Goal: Information Seeking & Learning: Learn about a topic

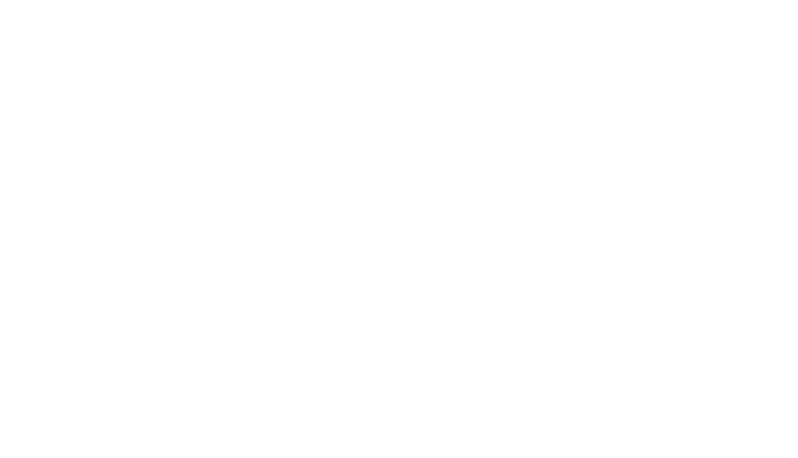
select select "Song"
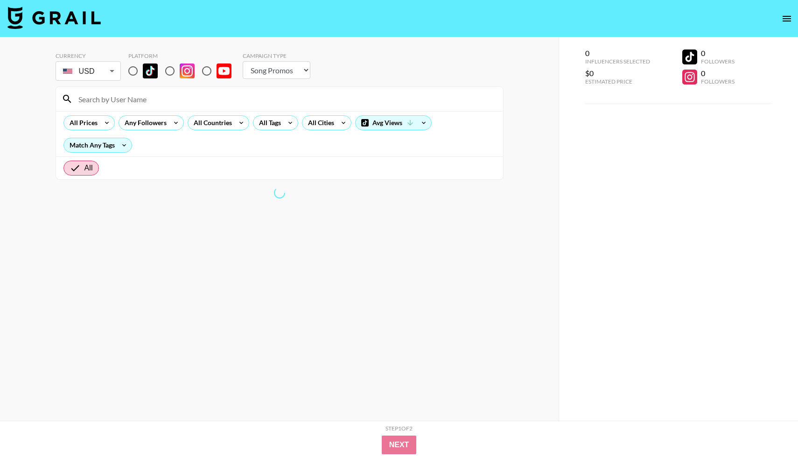
click at [131, 69] on input "radio" at bounding box center [133, 71] width 20 height 20
radio input "true"
click at [276, 128] on div "All Tags" at bounding box center [268, 123] width 29 height 14
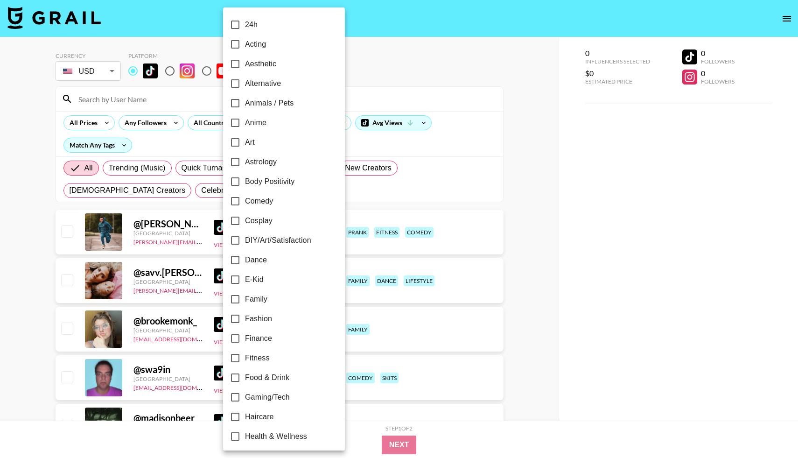
click at [236, 125] on input "Anime" at bounding box center [236, 123] width 20 height 20
checkbox input "true"
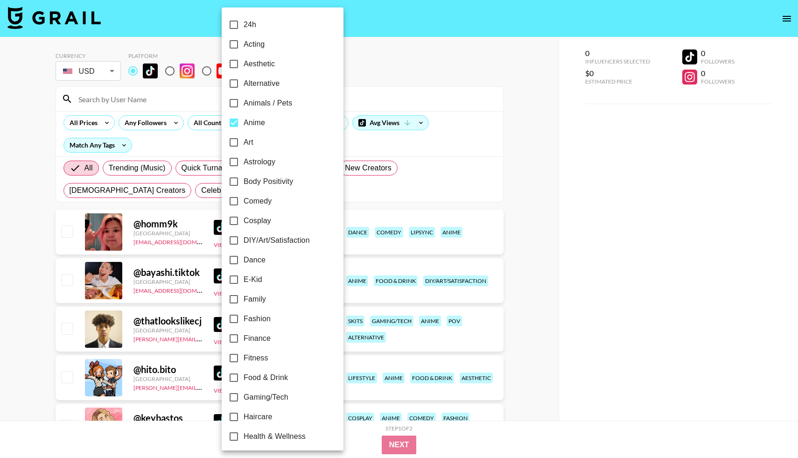
click at [11, 276] on div at bounding box center [399, 229] width 798 height 458
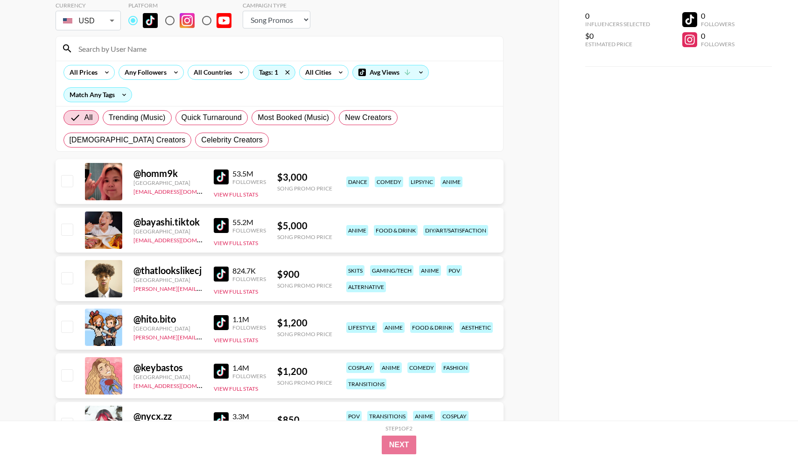
scroll to position [19, 0]
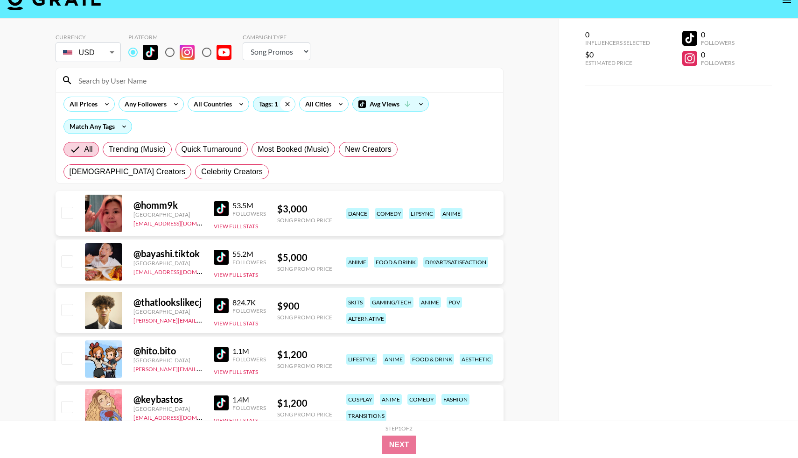
click at [288, 104] on icon at bounding box center [287, 104] width 15 height 14
click at [277, 104] on div "Tags: 1" at bounding box center [275, 104] width 42 height 14
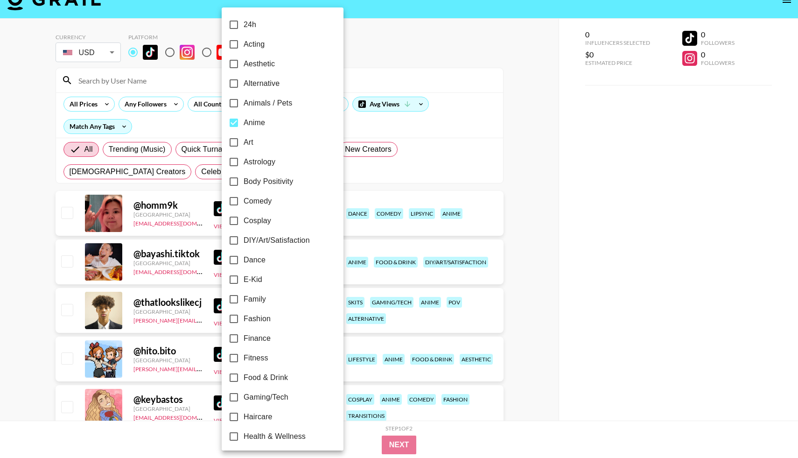
checkbox input "false"
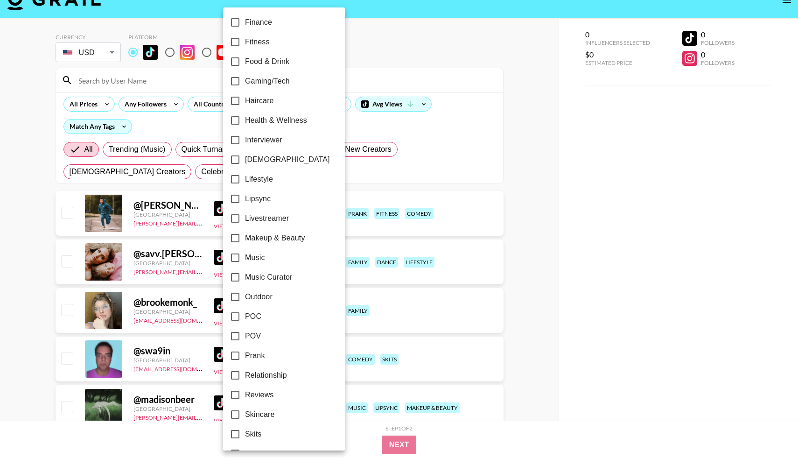
scroll to position [331, 0]
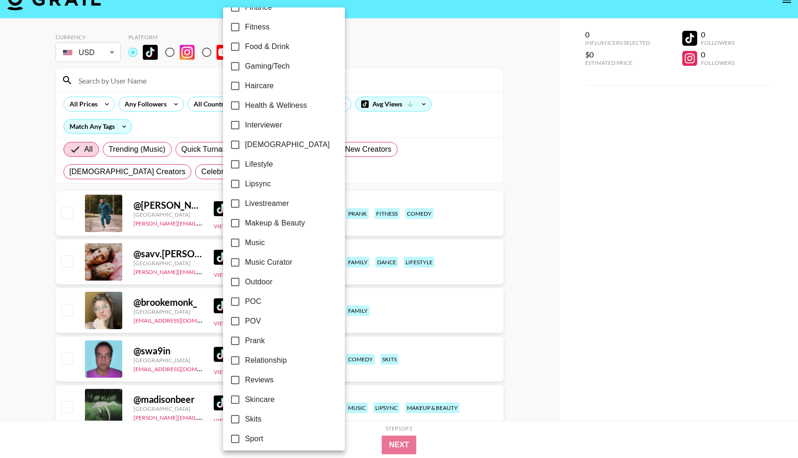
click at [235, 144] on input "[DEMOGRAPHIC_DATA]" at bounding box center [236, 145] width 20 height 20
checkbox input "true"
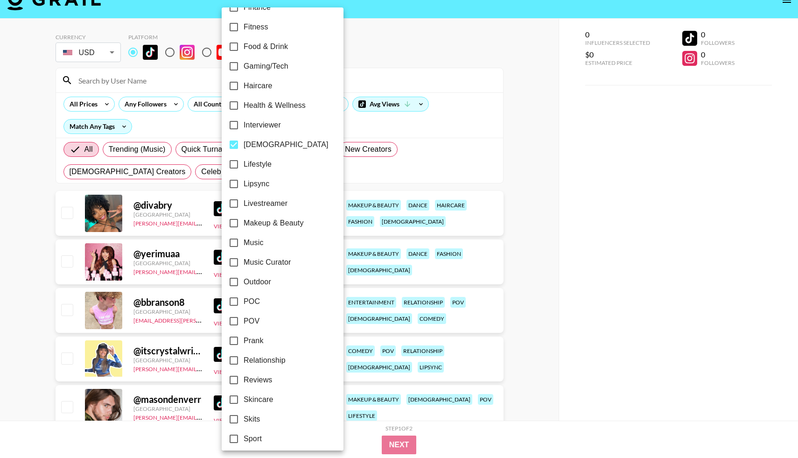
click at [21, 237] on div at bounding box center [399, 229] width 798 height 458
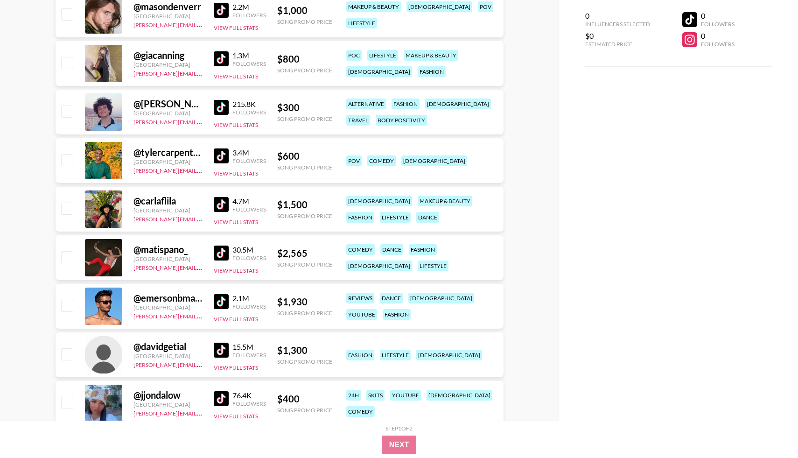
scroll to position [412, 0]
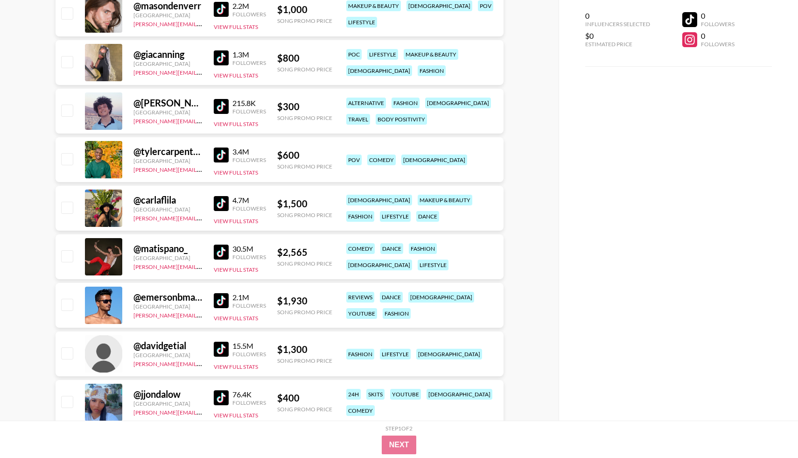
click at [150, 149] on div "@ tylercarpenteer" at bounding box center [168, 152] width 69 height 12
click at [110, 154] on div at bounding box center [103, 159] width 37 height 37
click at [163, 161] on div "[GEOGRAPHIC_DATA]" at bounding box center [168, 160] width 69 height 7
click at [217, 155] on img at bounding box center [221, 155] width 15 height 15
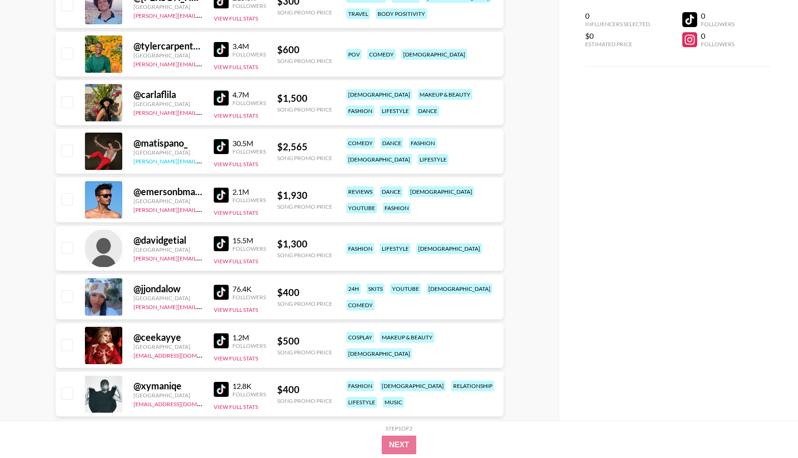
scroll to position [522, 0]
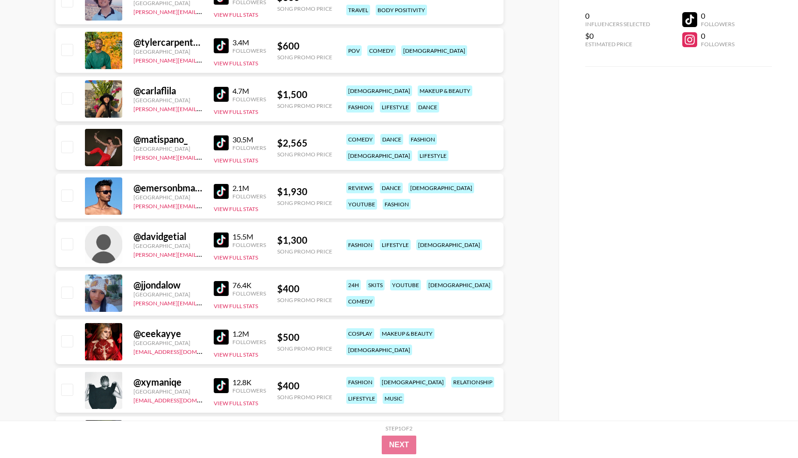
click at [220, 193] on img at bounding box center [221, 191] width 15 height 15
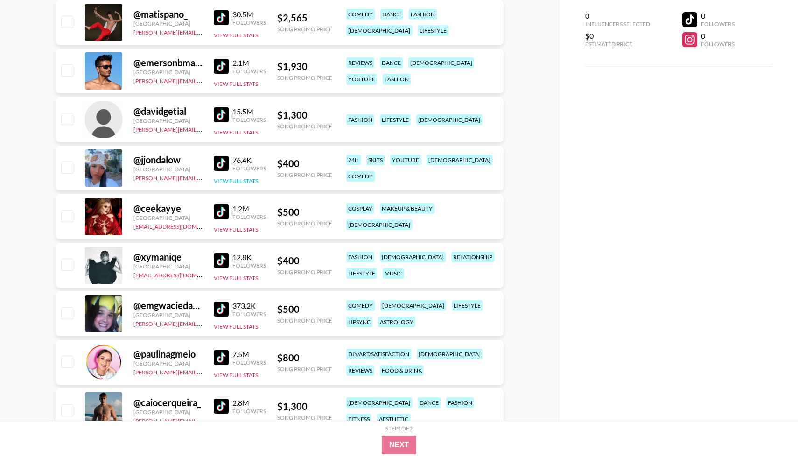
scroll to position [649, 0]
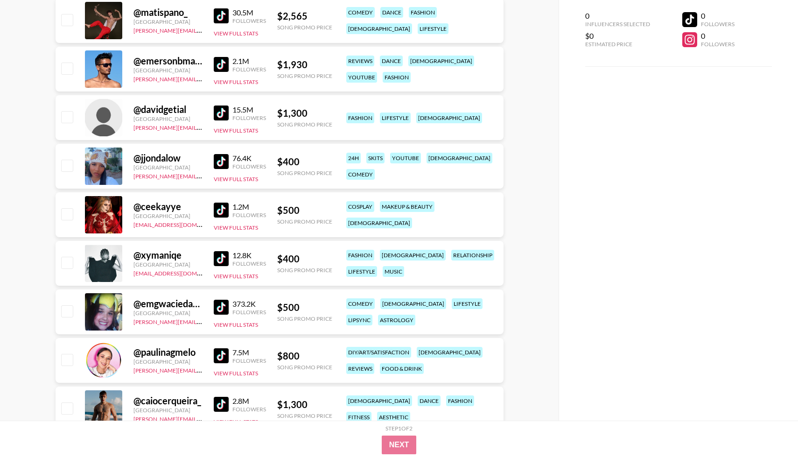
click at [228, 162] on img at bounding box center [221, 161] width 15 height 15
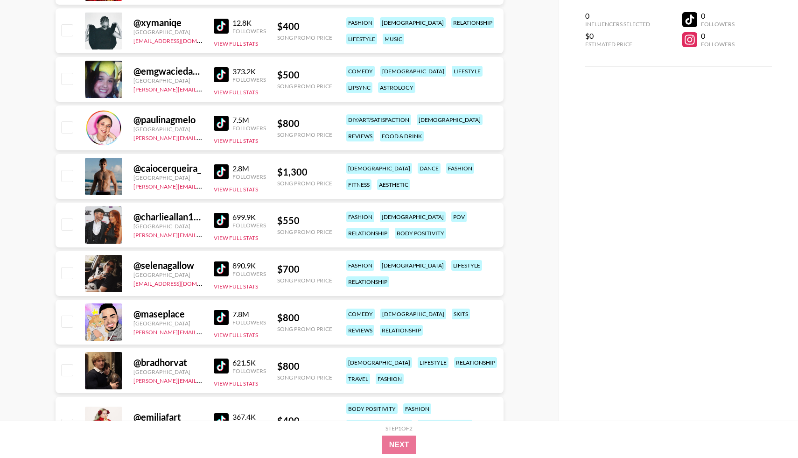
scroll to position [885, 0]
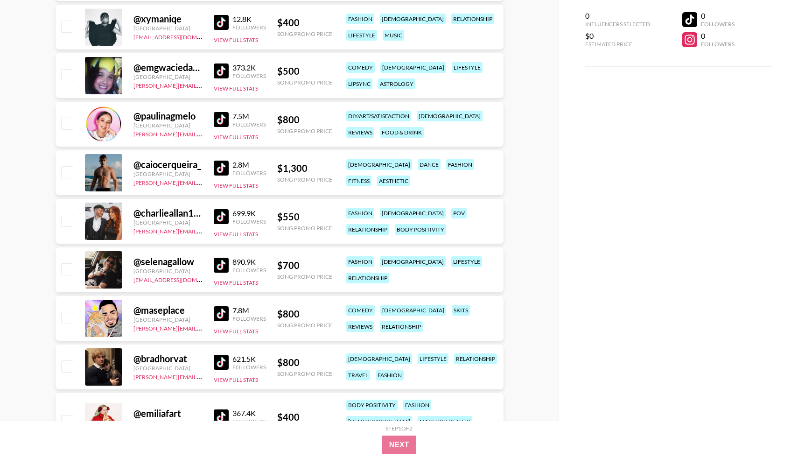
click at [219, 69] on img at bounding box center [221, 70] width 15 height 15
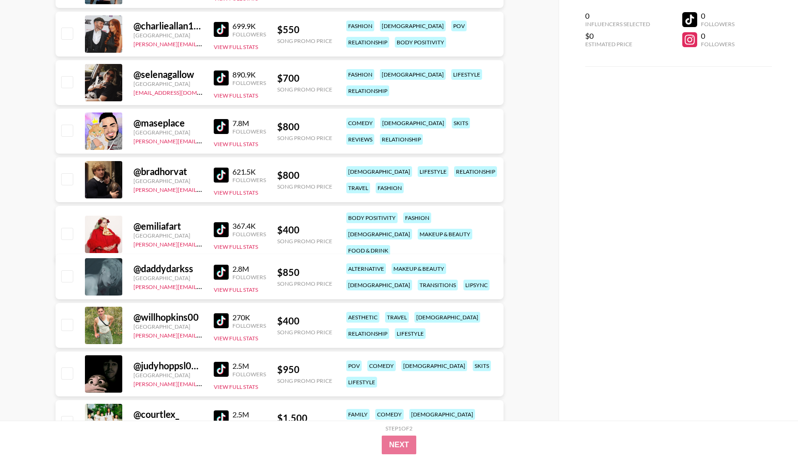
scroll to position [1076, 0]
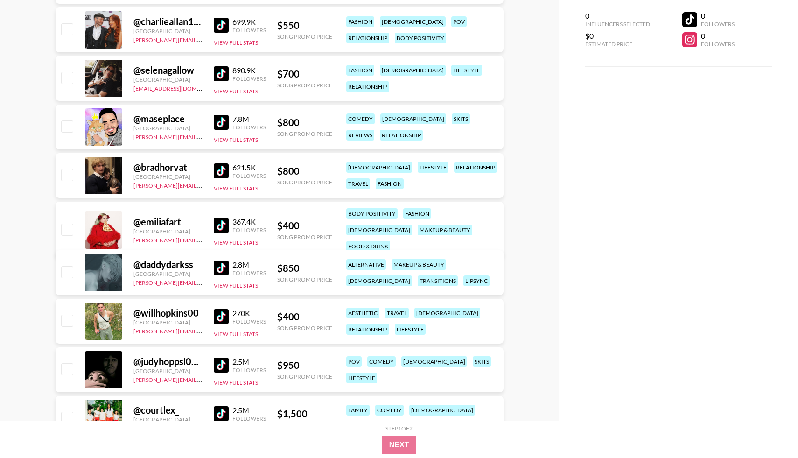
click at [220, 78] on img at bounding box center [221, 73] width 15 height 15
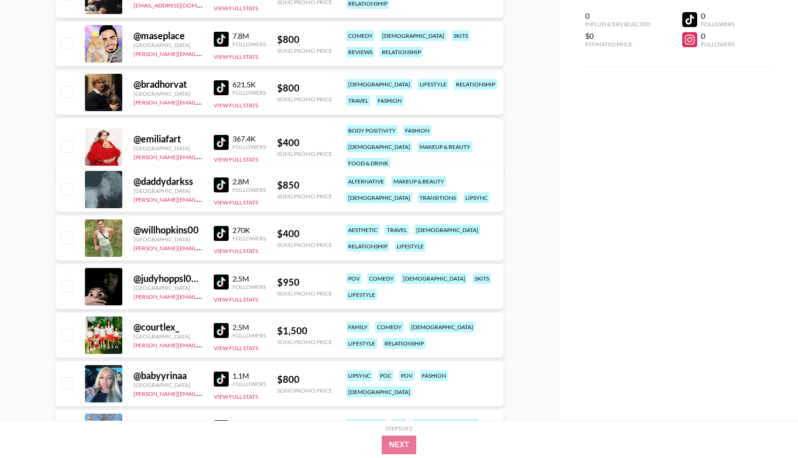
scroll to position [1160, 0]
click at [219, 139] on img at bounding box center [221, 141] width 15 height 15
click at [226, 189] on img at bounding box center [221, 184] width 15 height 15
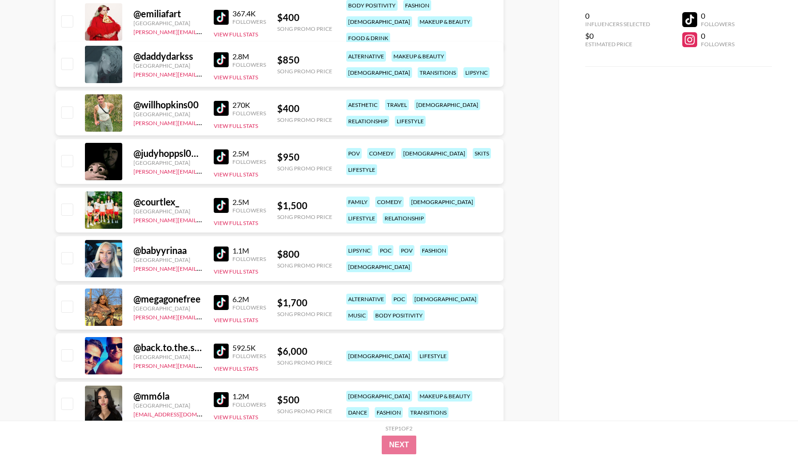
scroll to position [1295, 0]
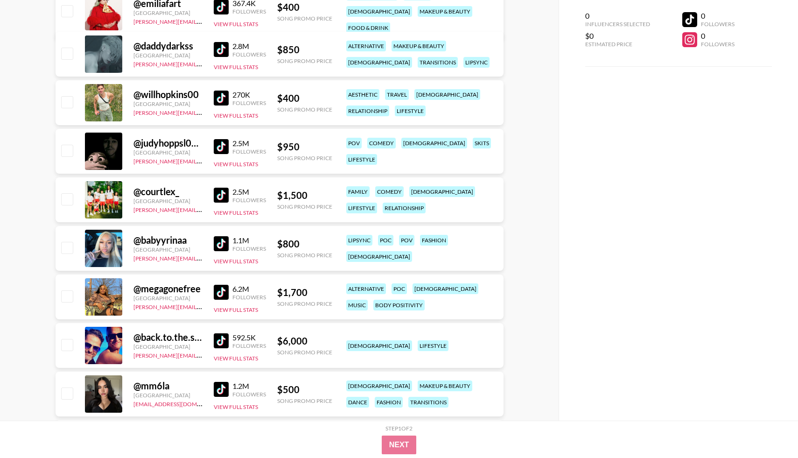
click at [219, 98] on img at bounding box center [221, 98] width 15 height 15
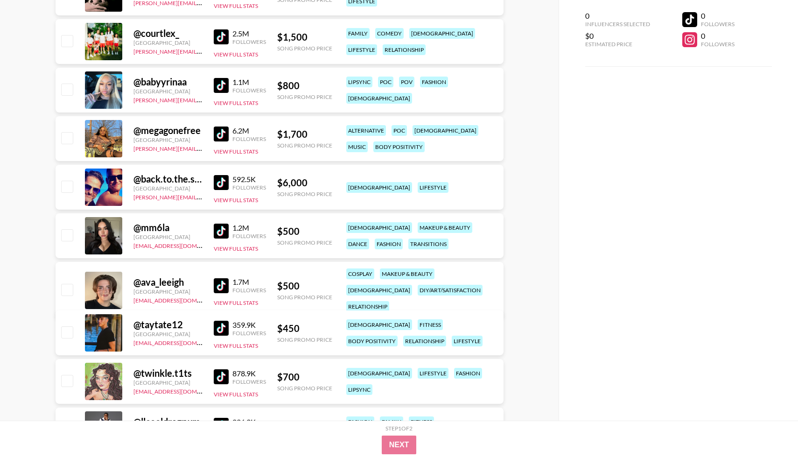
scroll to position [1453, 0]
click at [219, 227] on img at bounding box center [221, 231] width 15 height 15
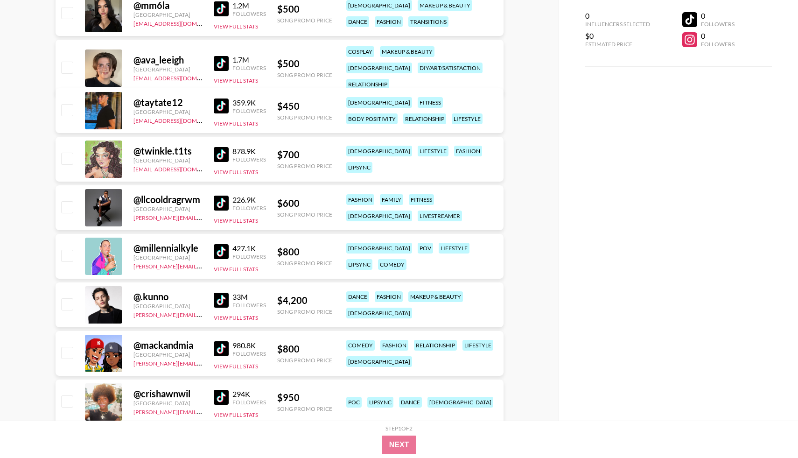
scroll to position [1682, 0]
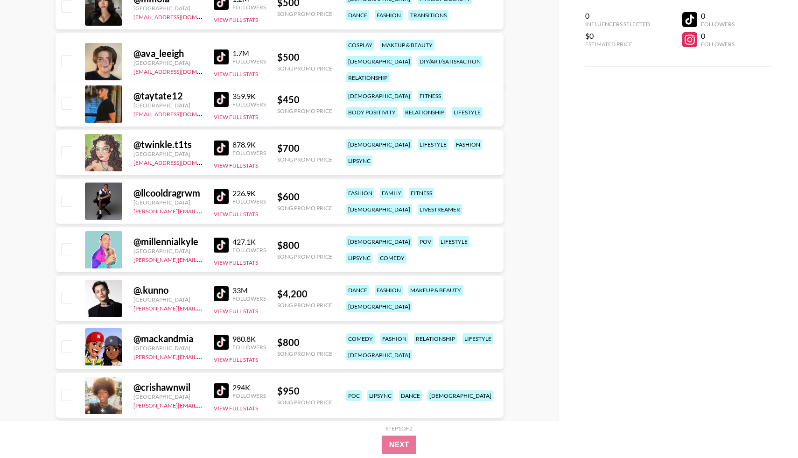
click at [225, 54] on img at bounding box center [221, 56] width 15 height 15
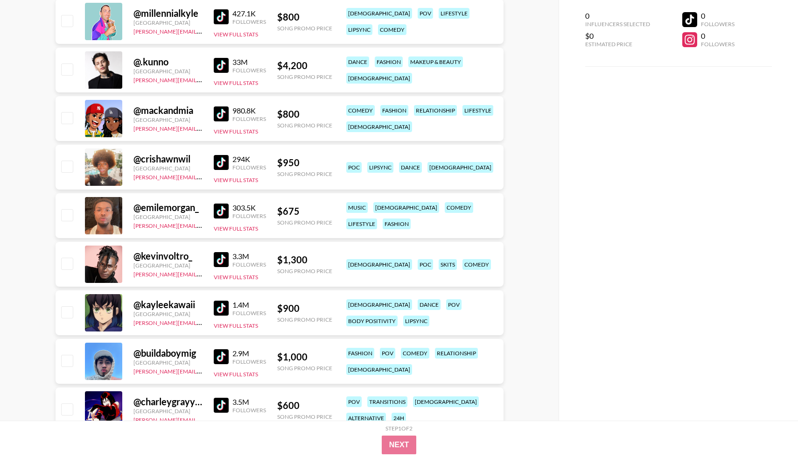
scroll to position [1911, 0]
click at [215, 160] on img at bounding box center [221, 162] width 15 height 15
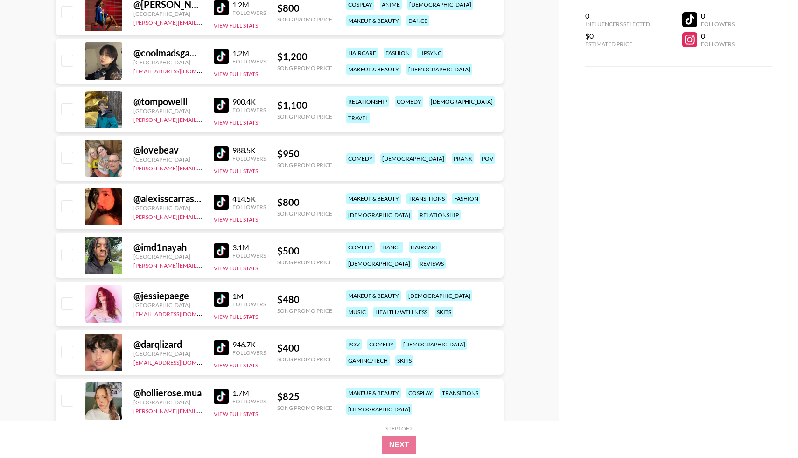
scroll to position [2600, 0]
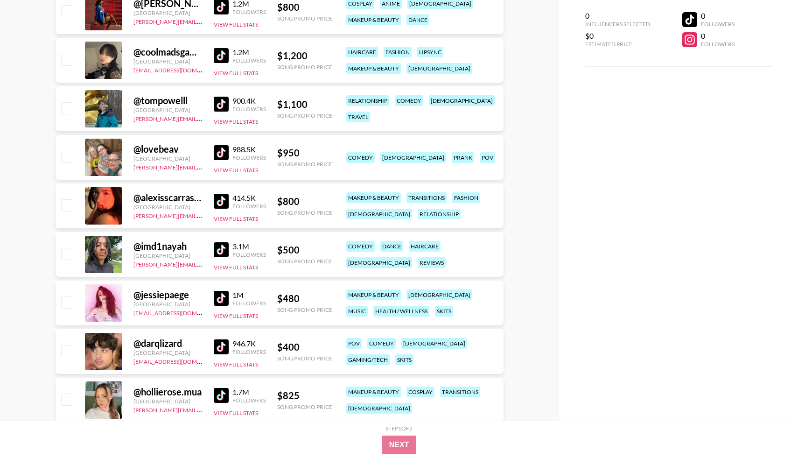
click at [219, 205] on img at bounding box center [221, 201] width 15 height 15
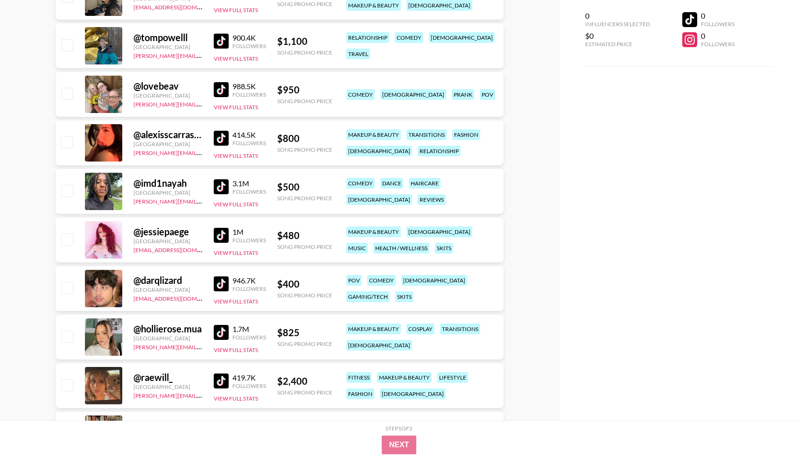
scroll to position [2663, 0]
click at [219, 239] on img at bounding box center [221, 234] width 15 height 15
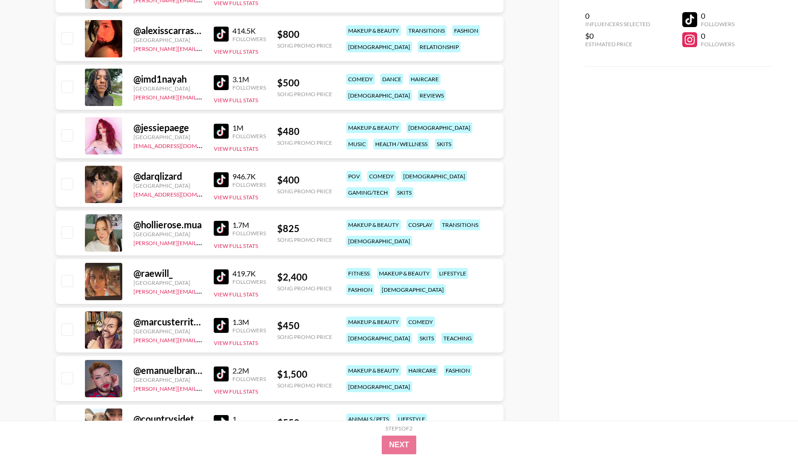
scroll to position [2771, 0]
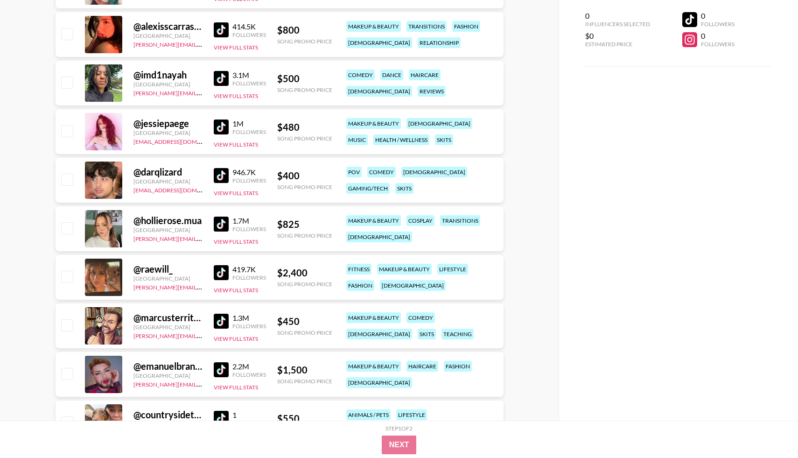
click at [219, 230] on img at bounding box center [221, 224] width 15 height 15
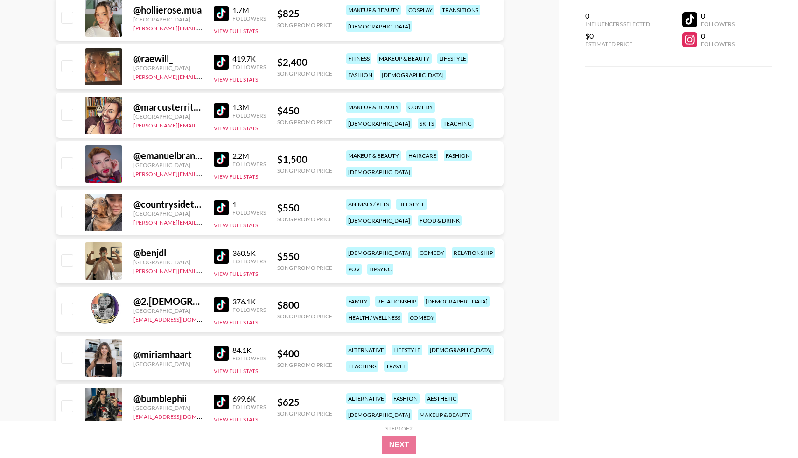
scroll to position [2983, 0]
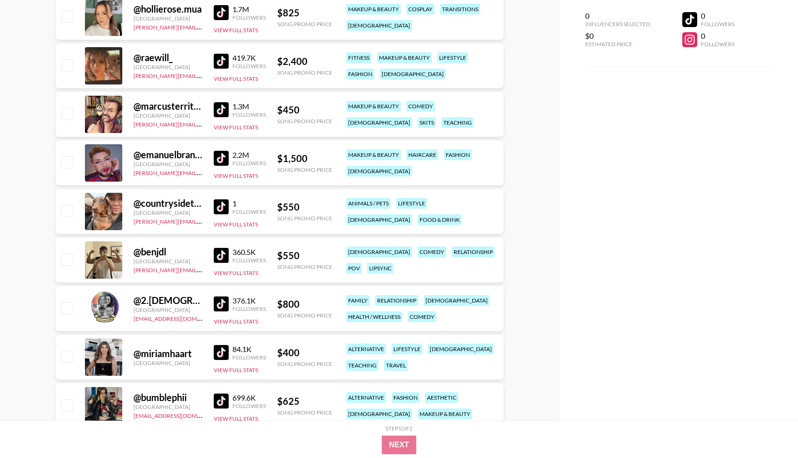
click at [220, 112] on img at bounding box center [221, 109] width 15 height 15
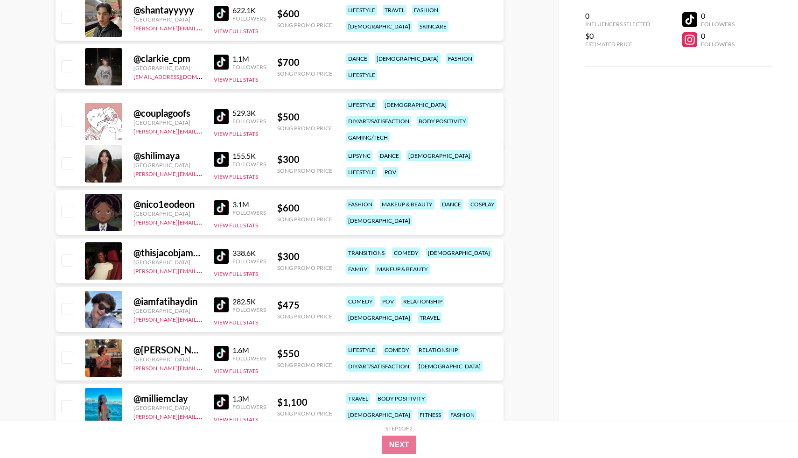
scroll to position [3761, 0]
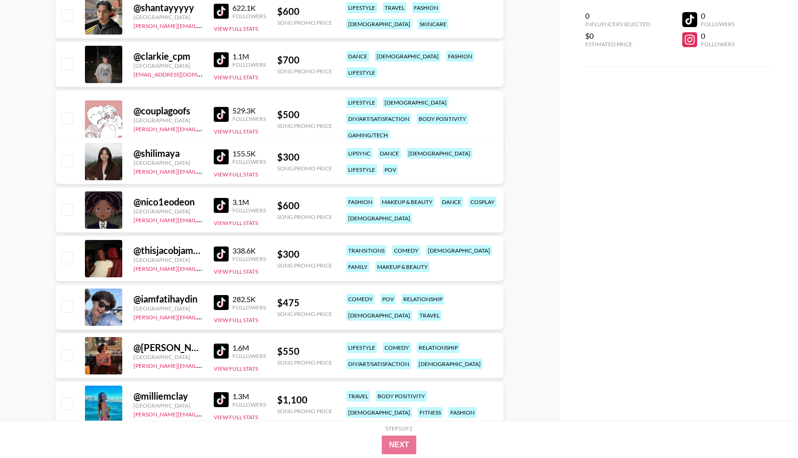
click at [217, 159] on img at bounding box center [221, 156] width 15 height 15
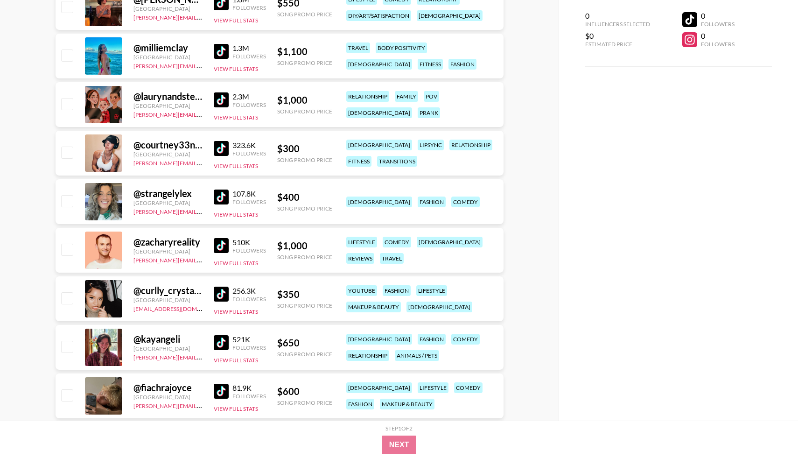
scroll to position [4115, 0]
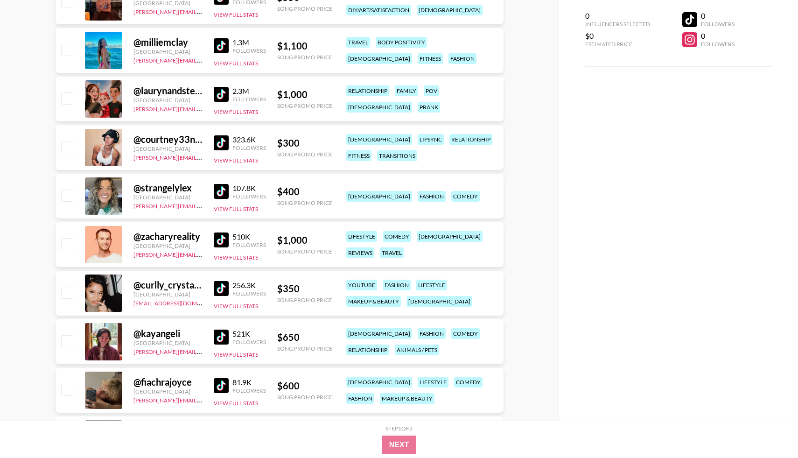
click at [214, 194] on img at bounding box center [221, 191] width 15 height 15
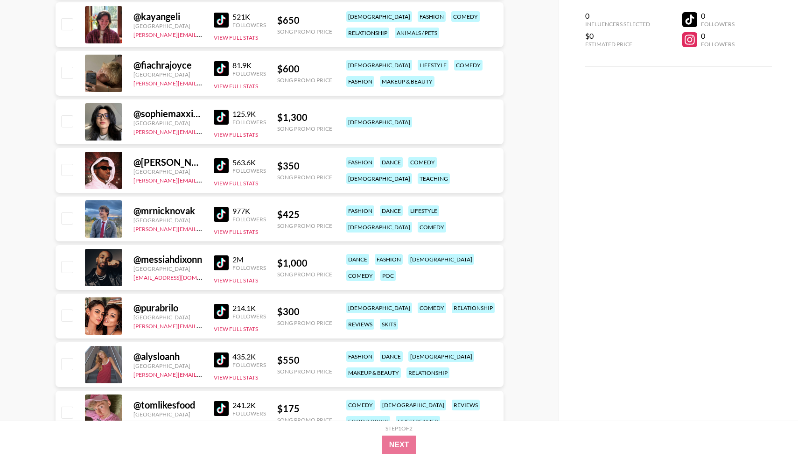
scroll to position [4493, 0]
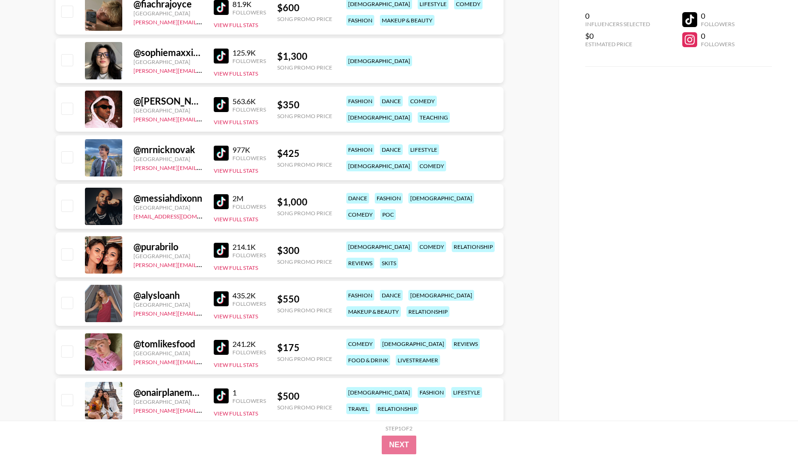
click at [219, 156] on img at bounding box center [221, 153] width 15 height 15
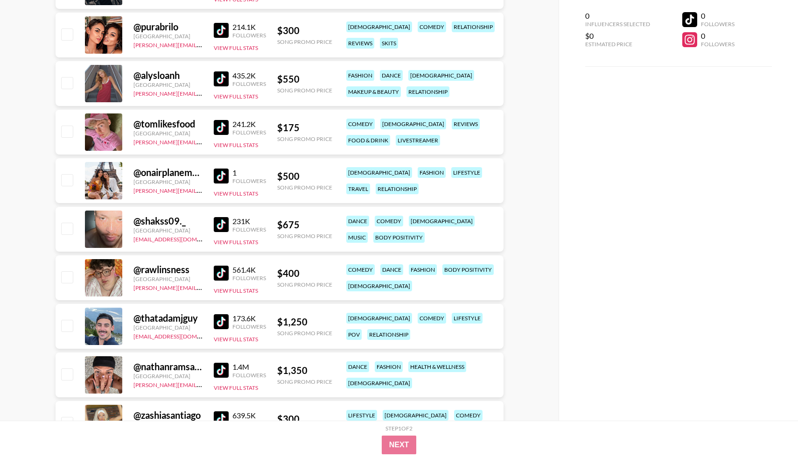
scroll to position [4713, 0]
click at [220, 84] on img at bounding box center [221, 78] width 15 height 15
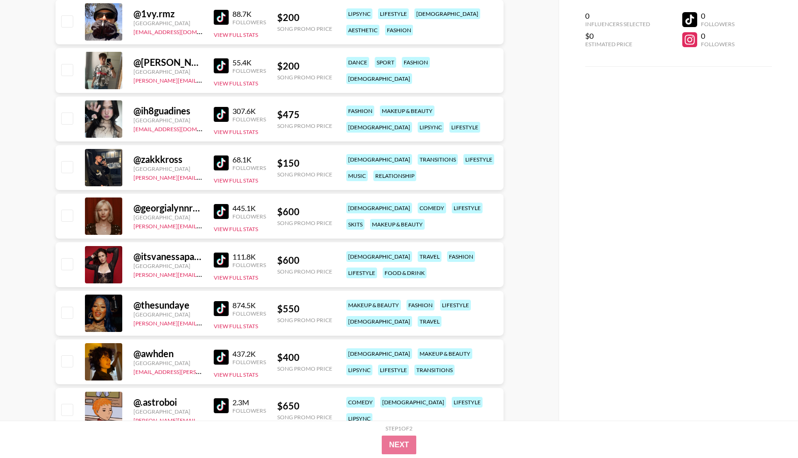
scroll to position [5845, 0]
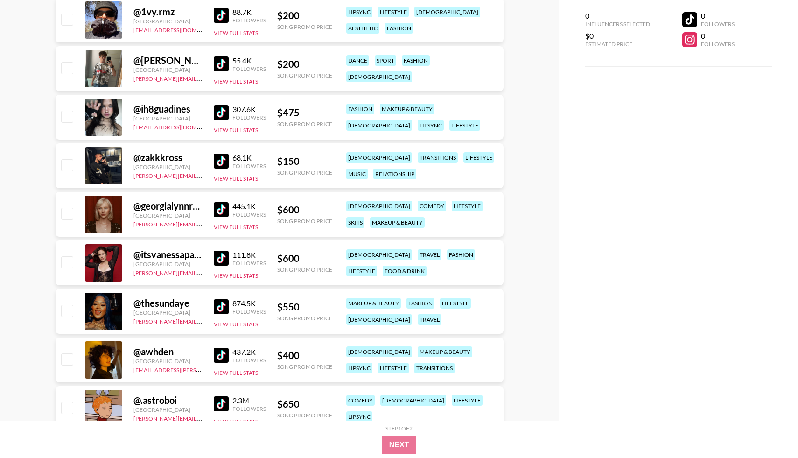
click at [221, 207] on img at bounding box center [221, 209] width 15 height 15
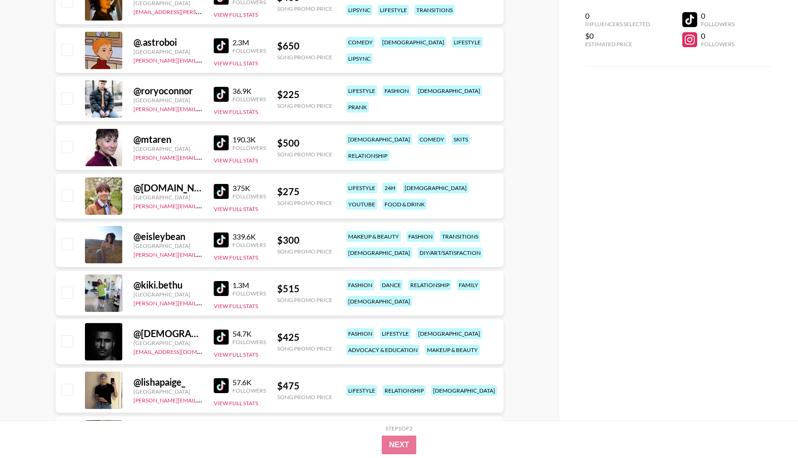
scroll to position [6229, 0]
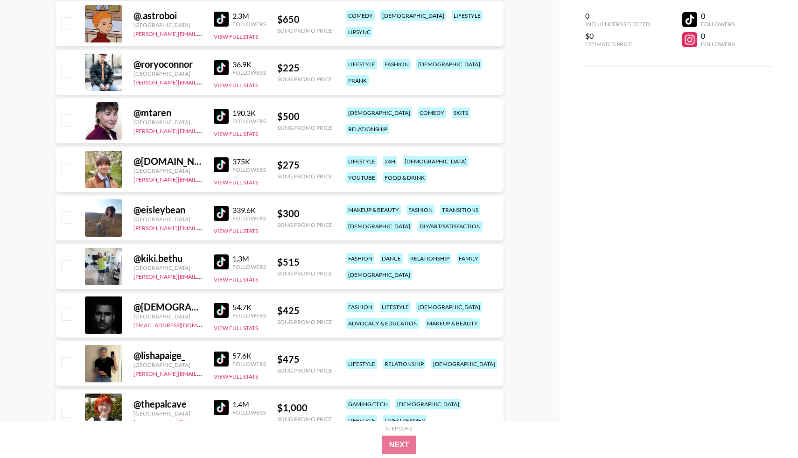
click at [223, 220] on img at bounding box center [221, 213] width 15 height 15
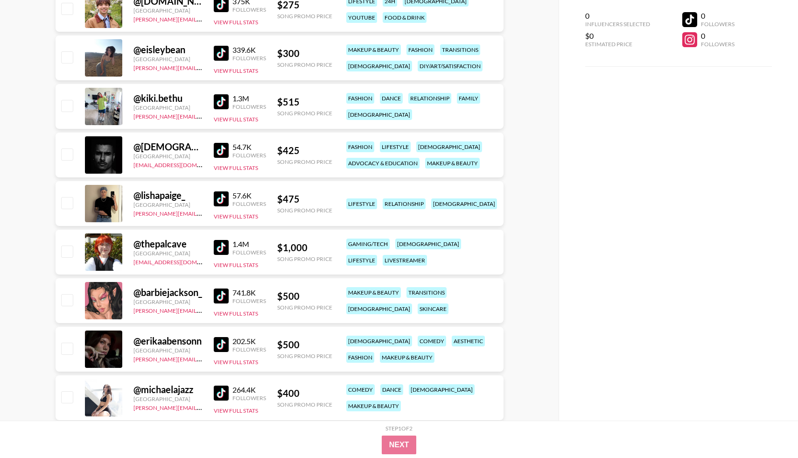
scroll to position [6437, 0]
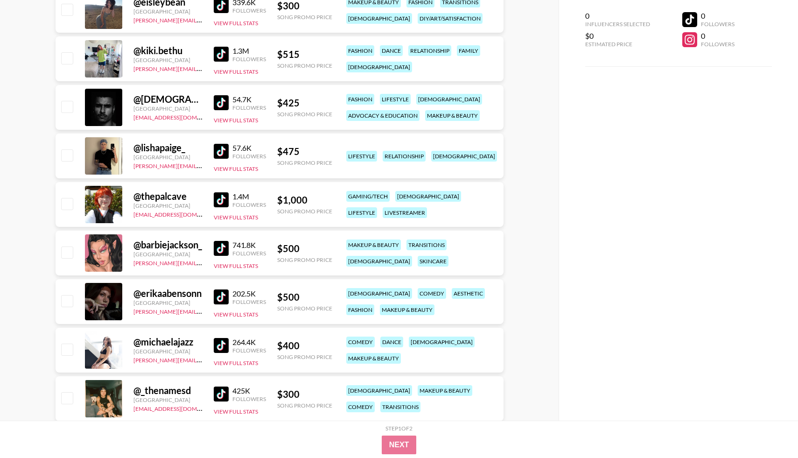
click at [221, 205] on img at bounding box center [221, 199] width 15 height 15
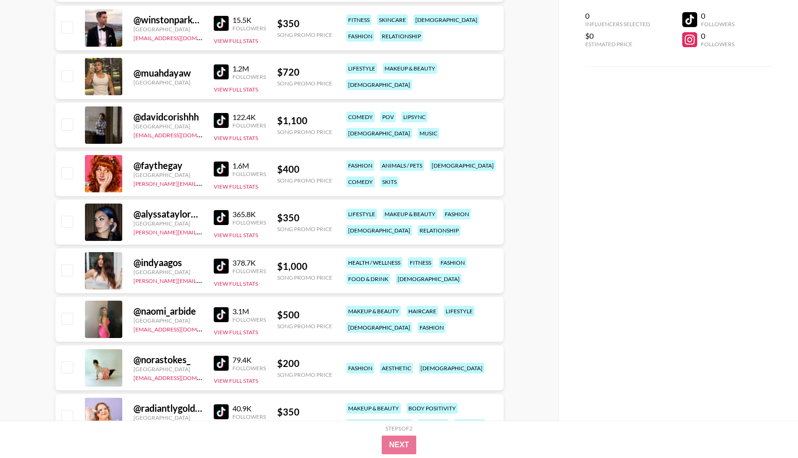
scroll to position [7213, 0]
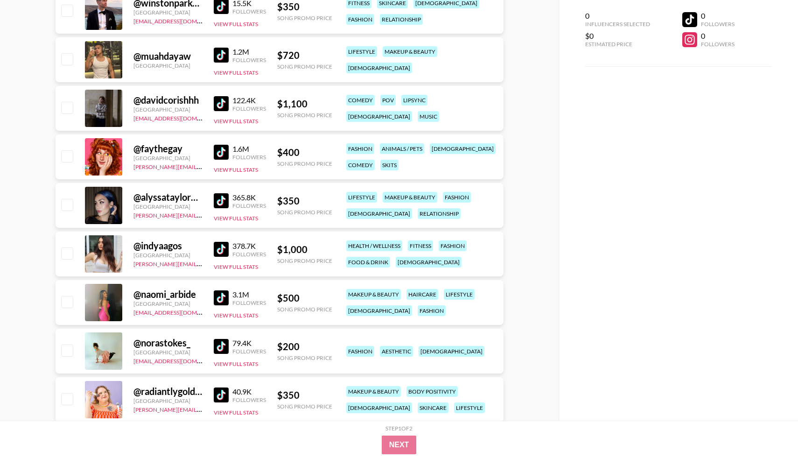
click at [221, 154] on img at bounding box center [221, 152] width 15 height 15
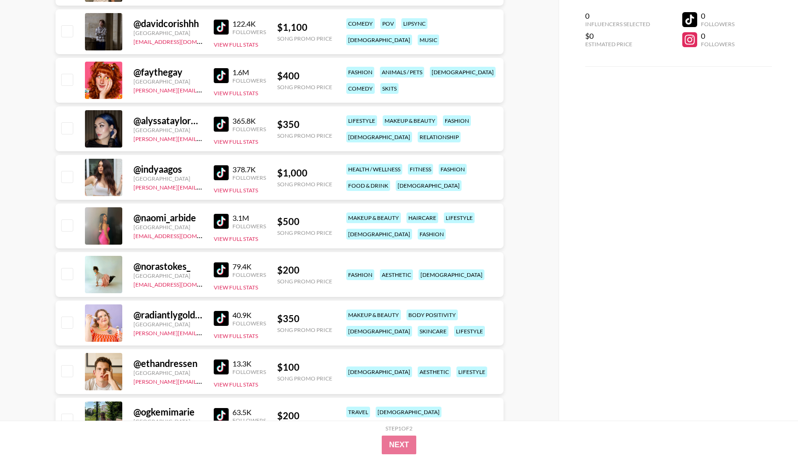
scroll to position [7289, 0]
click at [217, 77] on img at bounding box center [221, 76] width 15 height 15
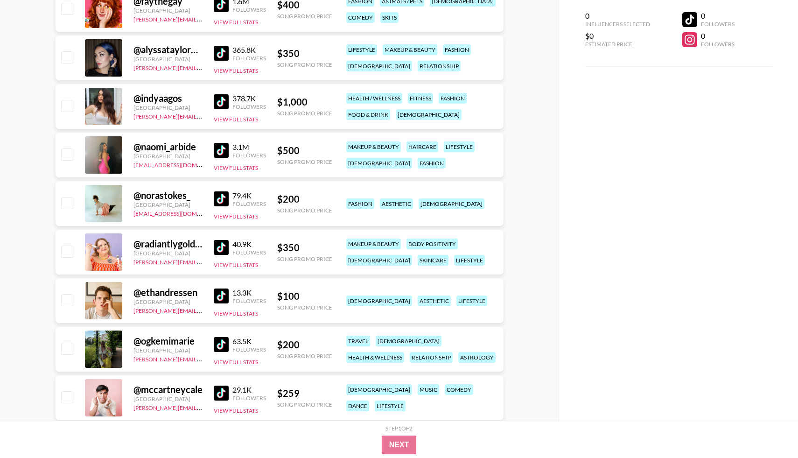
scroll to position [7361, 0]
click at [224, 55] on img at bounding box center [221, 52] width 15 height 15
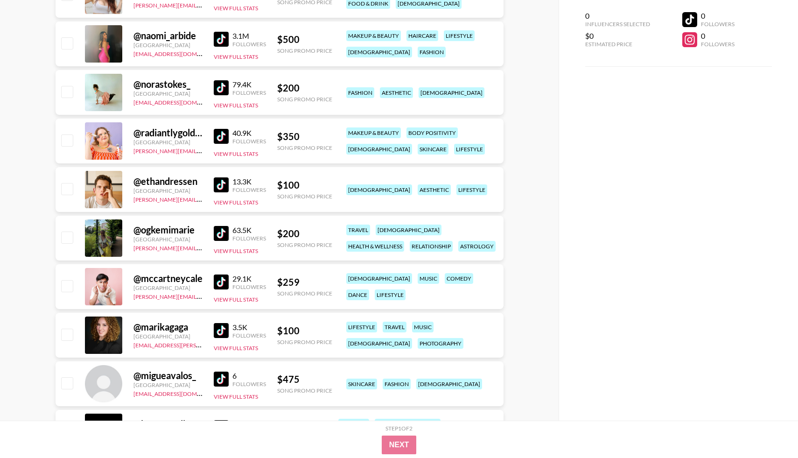
scroll to position [7474, 0]
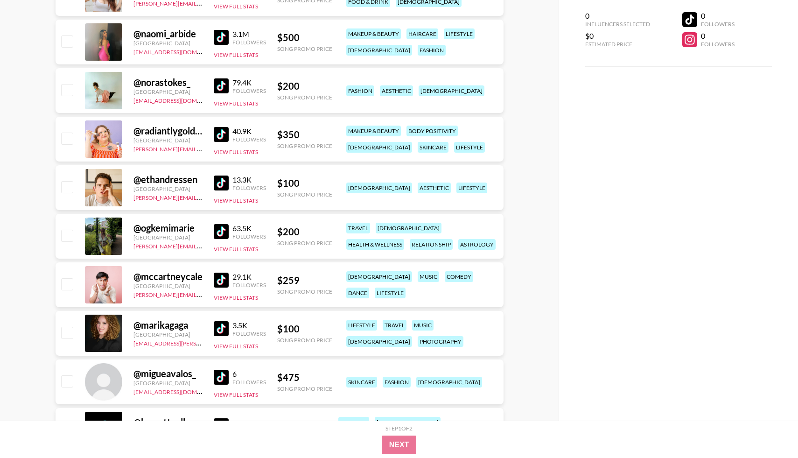
click at [223, 39] on img at bounding box center [221, 37] width 15 height 15
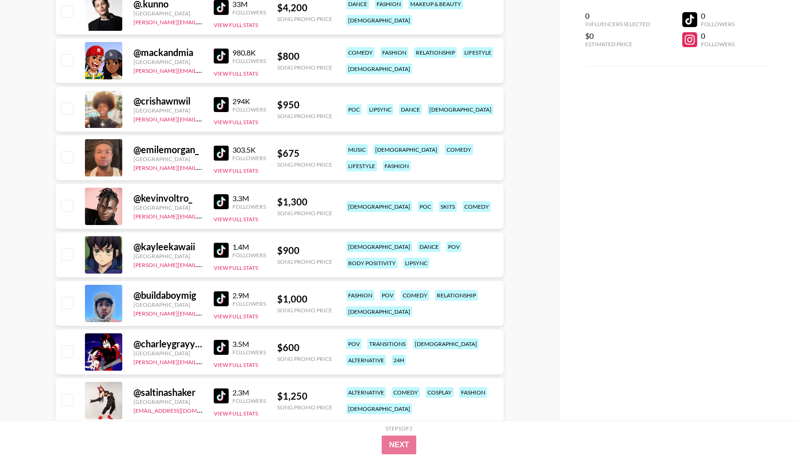
scroll to position [1652, 0]
